Goal: Transaction & Acquisition: Purchase product/service

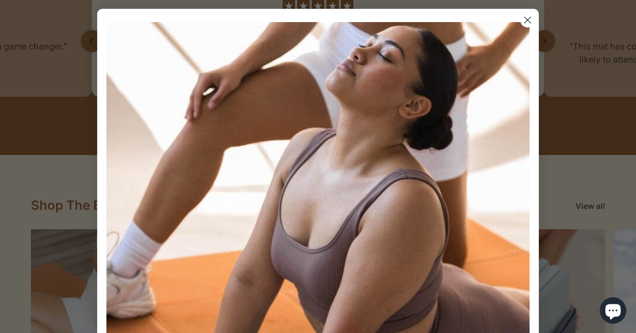
scroll to position [903, 0]
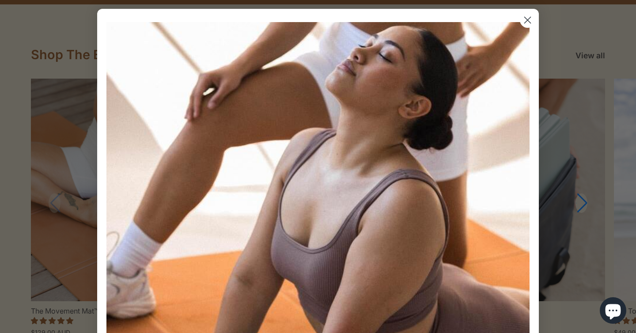
click at [528, 19] on icon "Close dialog" at bounding box center [528, 20] width 6 height 6
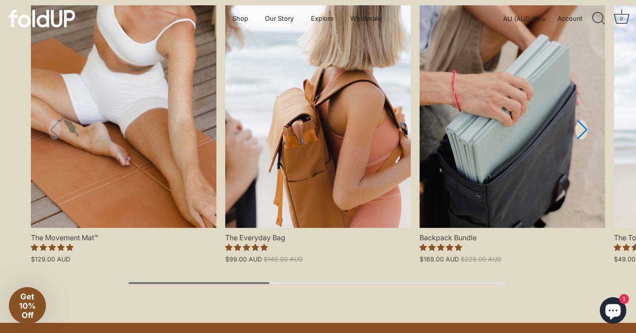
scroll to position [954, 0]
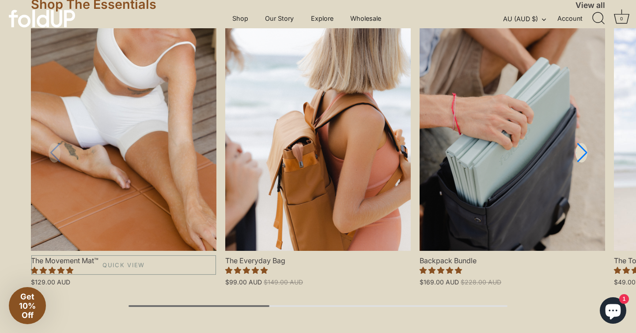
click at [168, 180] on link "The Movement Mat™" at bounding box center [124, 139] width 186 height 223
